Goal: Obtain resource: Download file/media

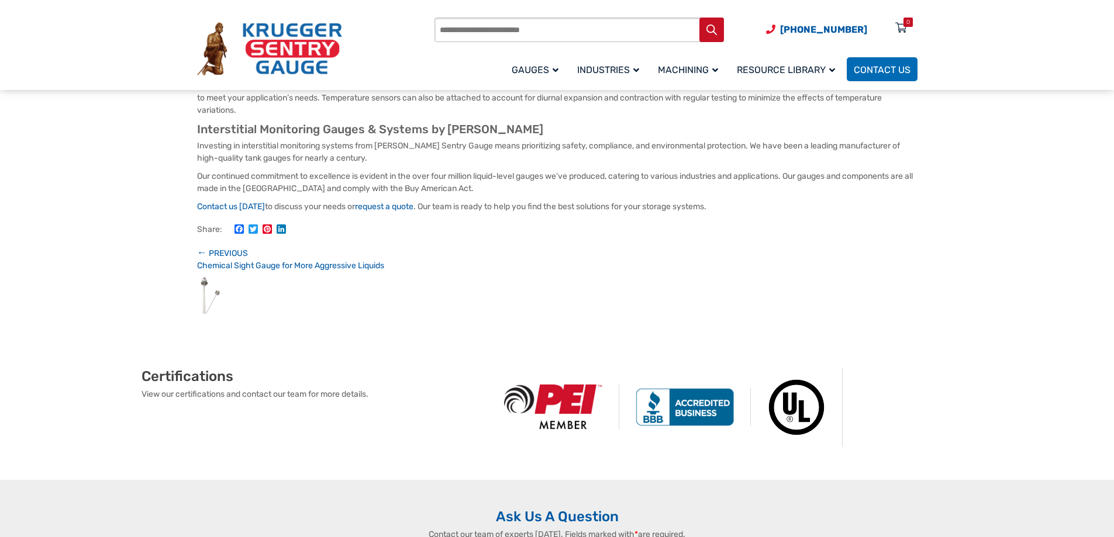
scroll to position [526, 0]
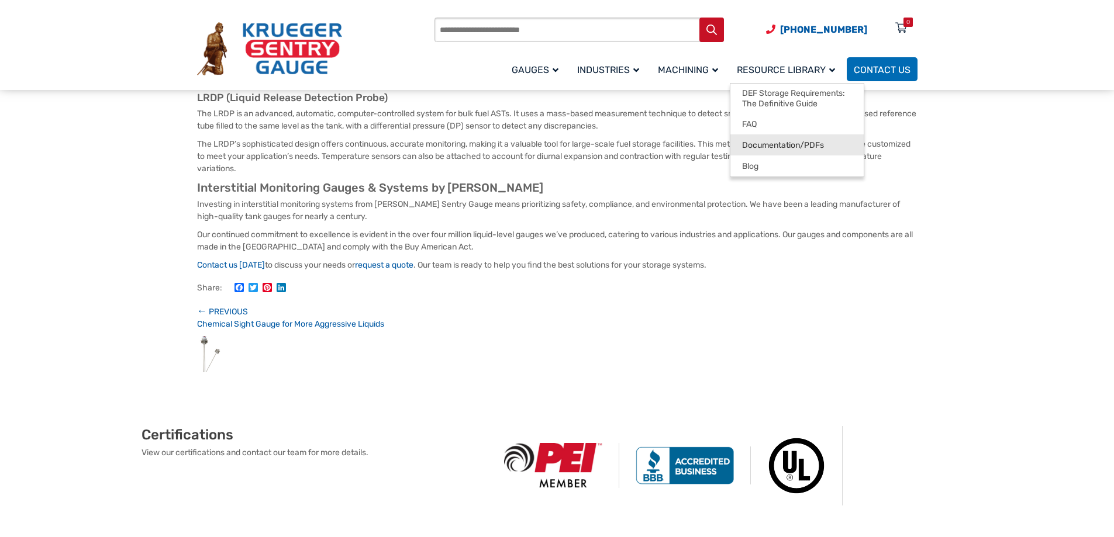
click at [791, 147] on span "Documentation/PDFs" at bounding box center [783, 145] width 82 height 11
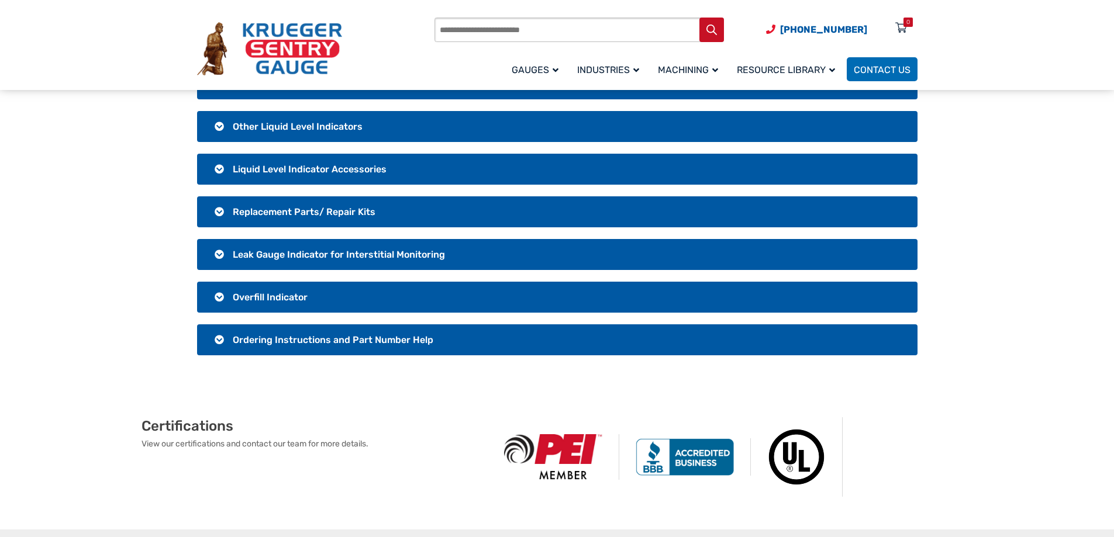
scroll to position [234, 0]
